Goal: Go to known website: Go to known website

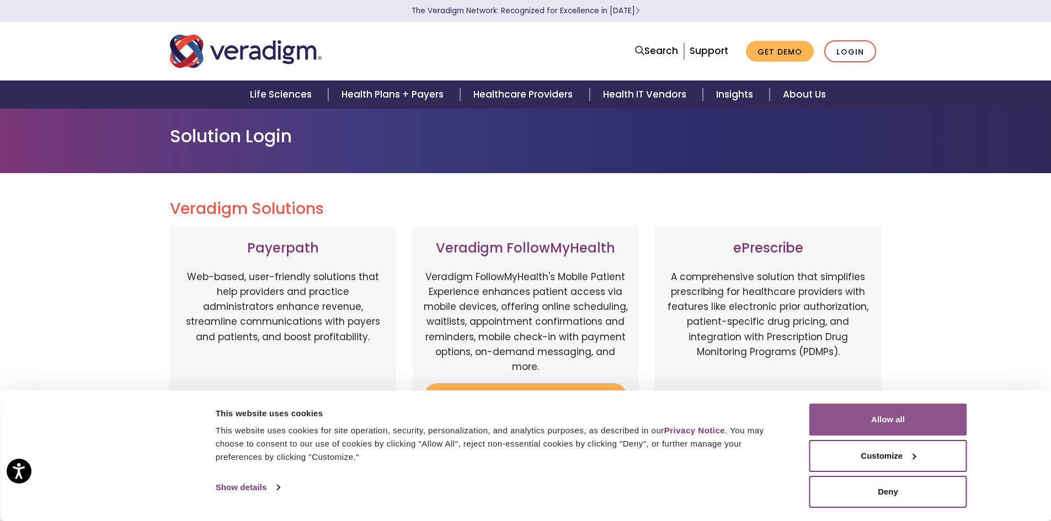
click at [900, 422] on button "Allow all" at bounding box center [888, 420] width 158 height 32
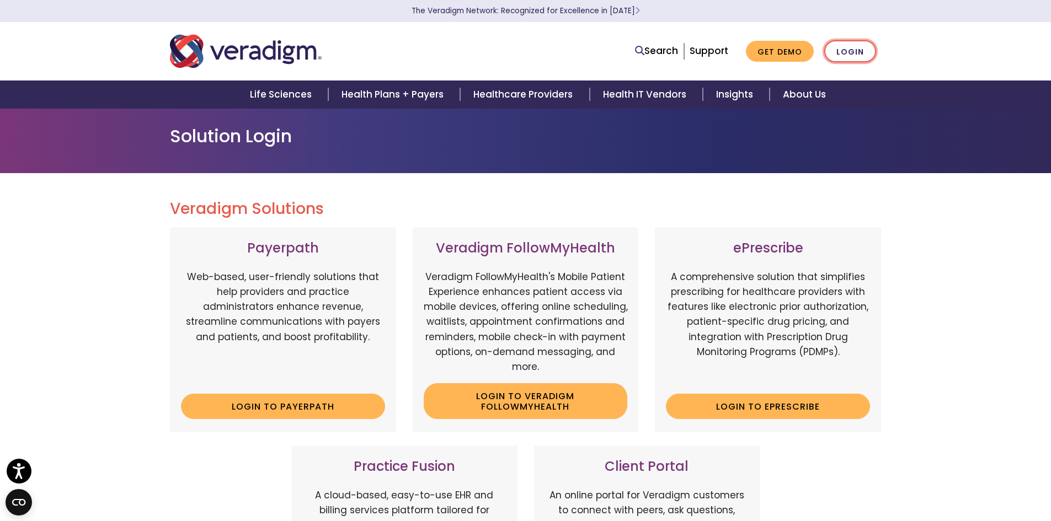
click at [844, 52] on link "Login" at bounding box center [850, 51] width 52 height 23
click at [853, 54] on link "Login" at bounding box center [850, 51] width 52 height 23
click at [860, 44] on link "Login" at bounding box center [850, 51] width 52 height 23
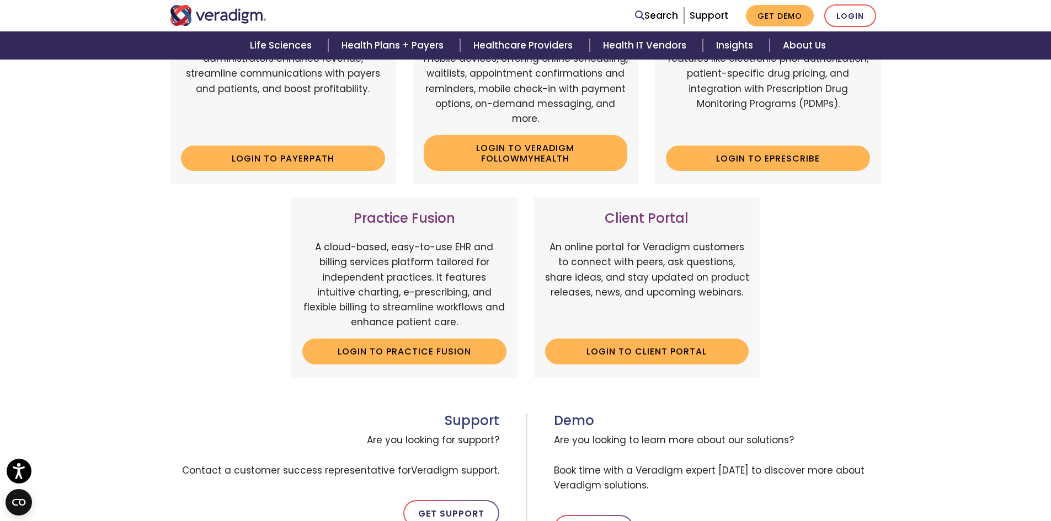
scroll to position [441, 0]
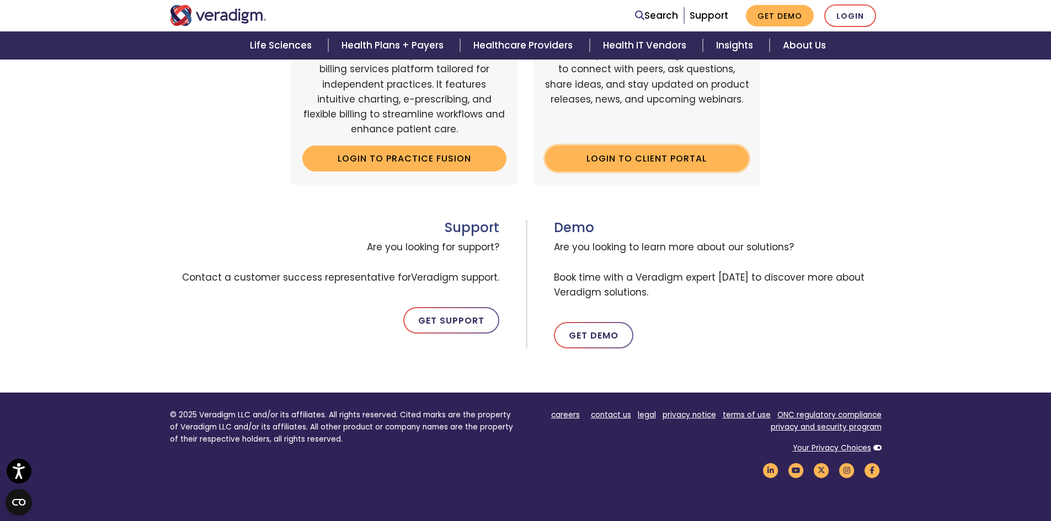
click at [612, 160] on link "Login to Client Portal" at bounding box center [647, 158] width 204 height 25
